Goal: Task Accomplishment & Management: Manage account settings

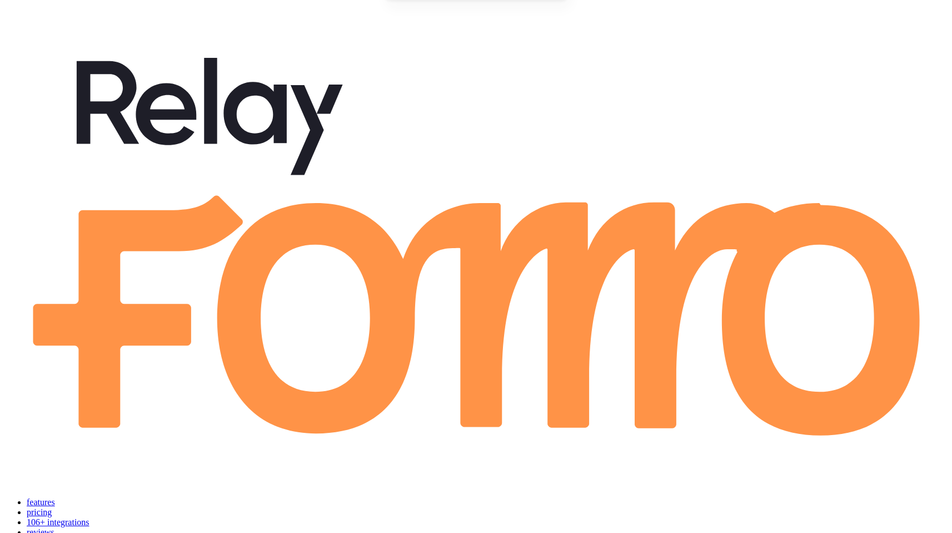
click at [44, 32] on icon at bounding box center [476, 244] width 944 height 481
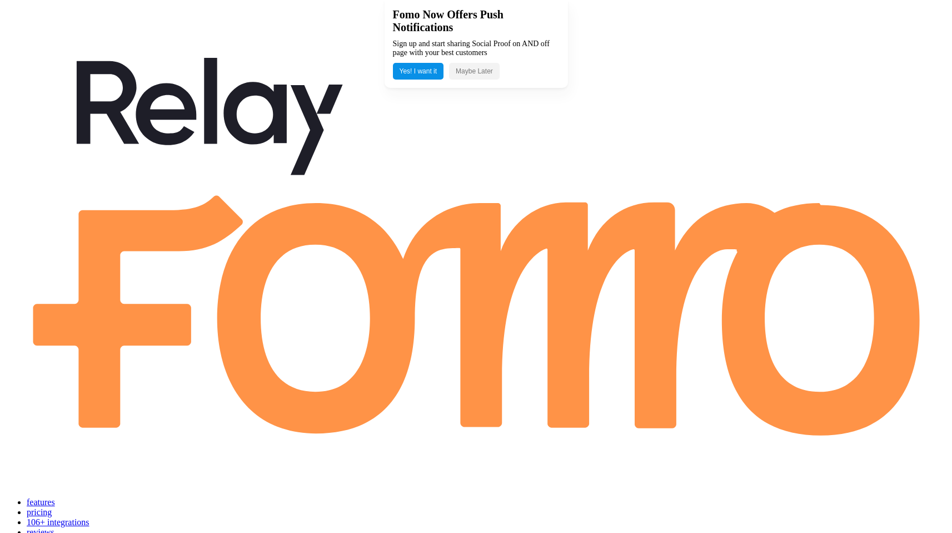
click at [475, 74] on button "Maybe Later" at bounding box center [474, 71] width 51 height 17
